Goal: Task Accomplishment & Management: Manage account settings

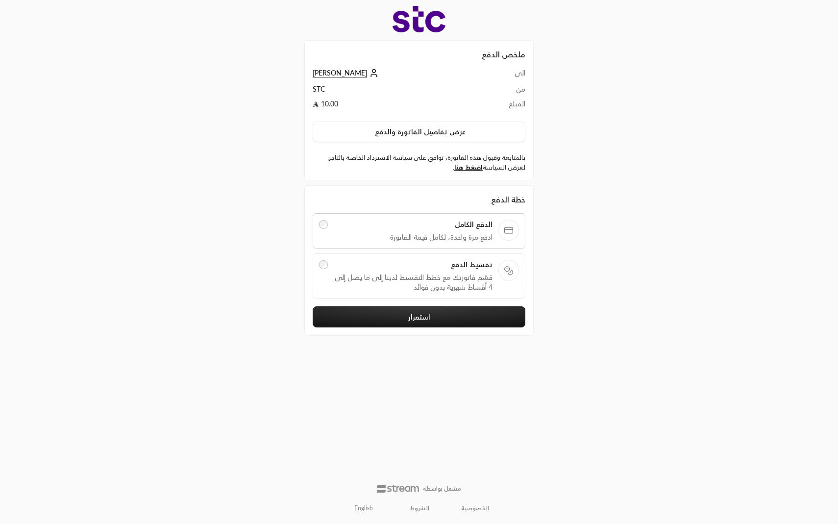
click at [358, 507] on link "English" at bounding box center [363, 508] width 29 height 16
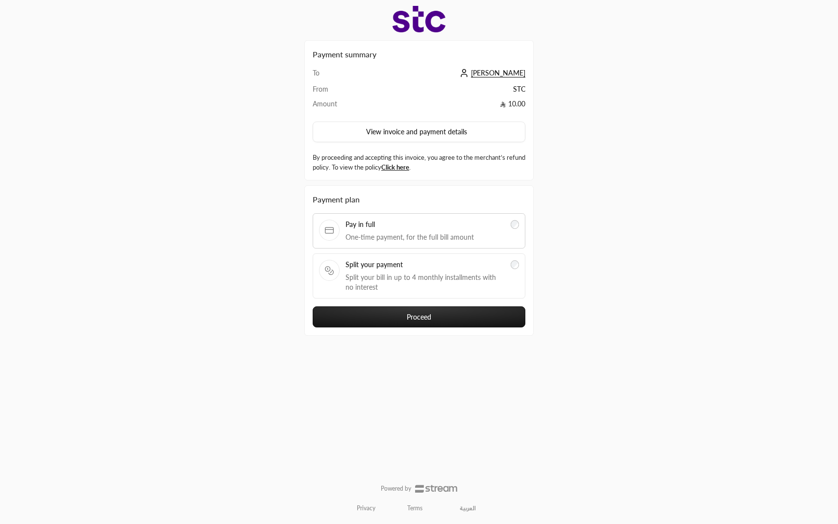
click at [406, 318] on button "Proceed" at bounding box center [419, 316] width 213 height 21
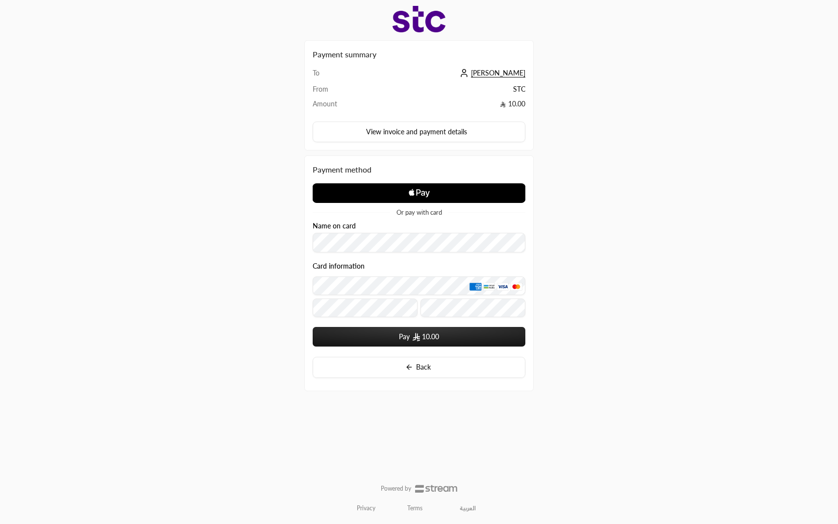
click at [275, 243] on div "Payment summary To ابراهيم الدليقان From STC Amount 10.00 View invoice and paym…" at bounding box center [419, 262] width 419 height 524
click at [356, 368] on button "Back" at bounding box center [419, 367] width 213 height 21
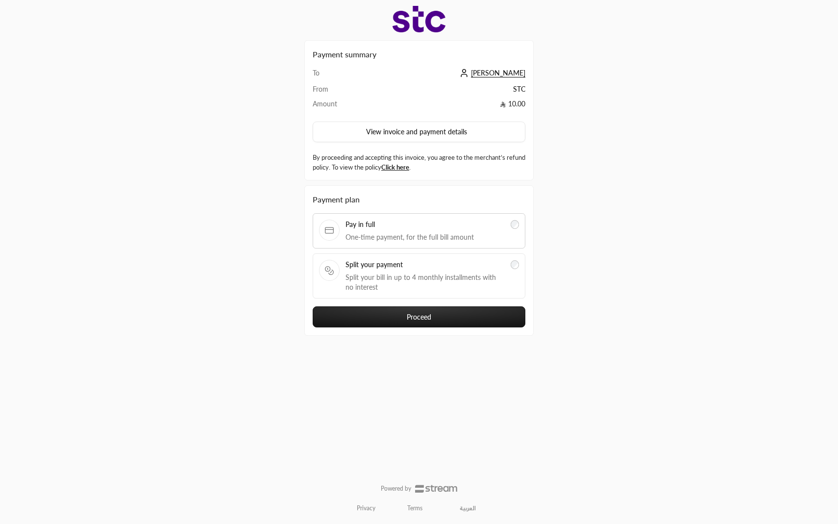
click at [491, 71] on span "[PERSON_NAME]" at bounding box center [498, 73] width 54 height 9
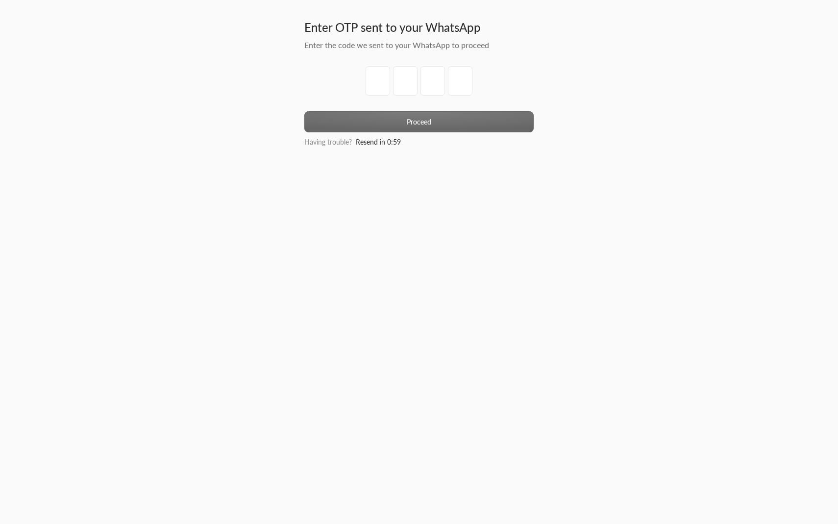
click at [379, 78] on input "tel" at bounding box center [378, 80] width 25 height 29
type input "7"
type input "8"
type input "0"
type input "9"
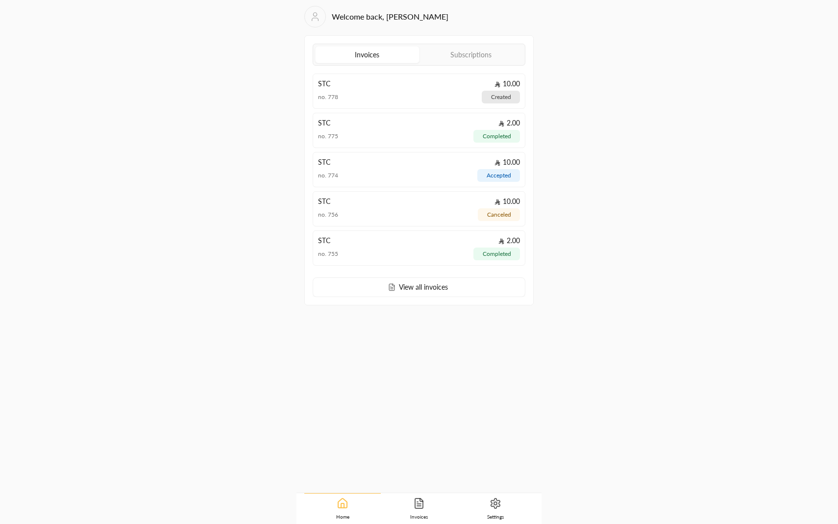
click at [498, 516] on span "Settings" at bounding box center [495, 516] width 17 height 7
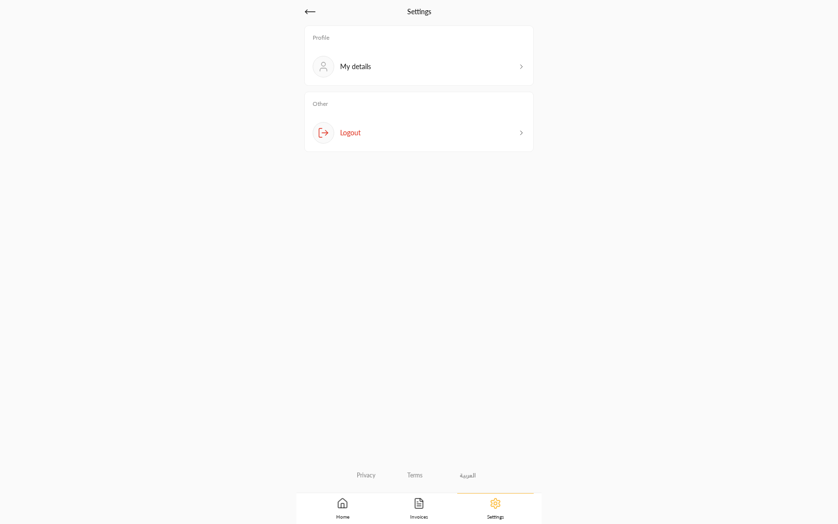
click at [337, 505] on icon at bounding box center [343, 504] width 12 height 12
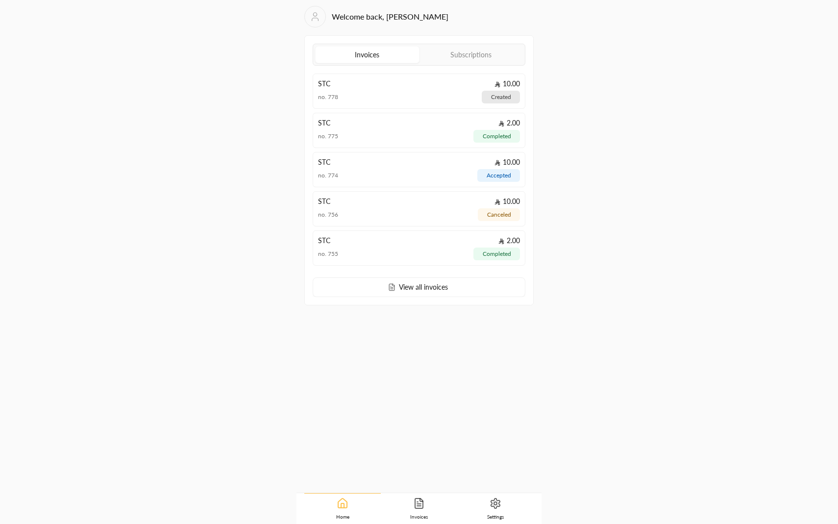
click at [493, 502] on icon at bounding box center [496, 504] width 12 height 12
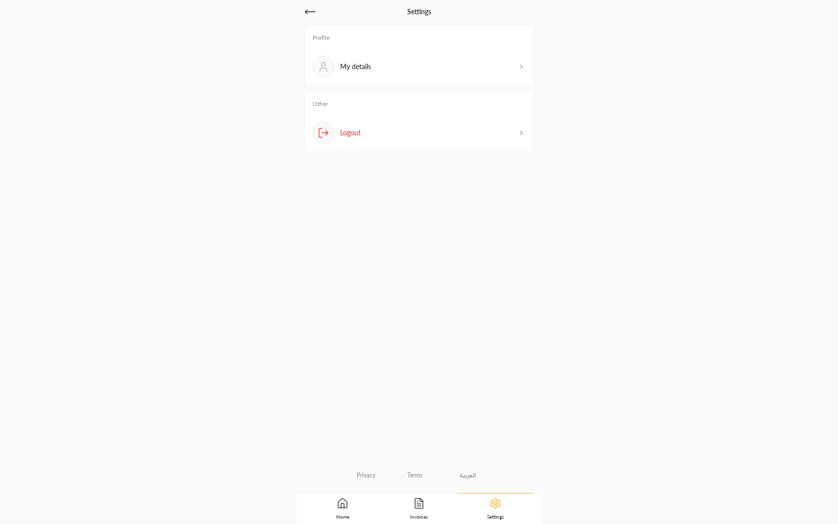
click at [485, 248] on div "Profile My details Other Logout Privacy Terms العربية" at bounding box center [418, 254] width 229 height 458
click at [497, 516] on span "Settings" at bounding box center [495, 516] width 17 height 7
